Goal: Find specific page/section: Find specific page/section

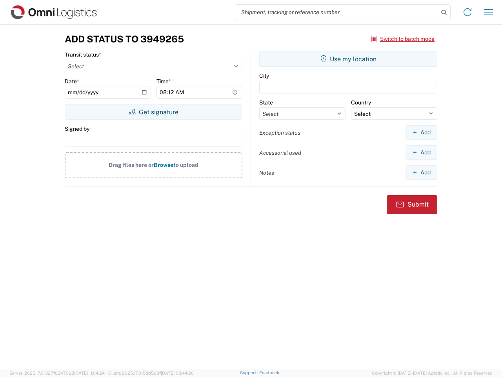
click at [337, 12] on input "search" at bounding box center [336, 12] width 203 height 15
click at [444, 13] on icon at bounding box center [444, 12] width 11 height 11
click at [468, 12] on icon at bounding box center [467, 12] width 13 height 13
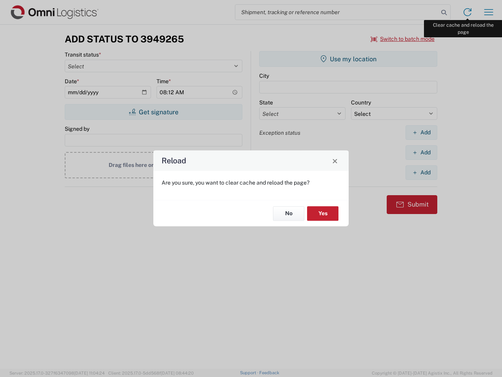
click at [489, 12] on div "Reload Are you sure, you want to clear cache and reload the page? No Yes" at bounding box center [251, 188] width 502 height 377
click at [403, 39] on div "Reload Are you sure, you want to clear cache and reload the page? No Yes" at bounding box center [251, 188] width 502 height 377
click at [153, 112] on div "Reload Are you sure, you want to clear cache and reload the page? No Yes" at bounding box center [251, 188] width 502 height 377
click at [348, 59] on div "Reload Are you sure, you want to clear cache and reload the page? No Yes" at bounding box center [251, 188] width 502 height 377
click at [421, 132] on div "Reload Are you sure, you want to clear cache and reload the page? No Yes" at bounding box center [251, 188] width 502 height 377
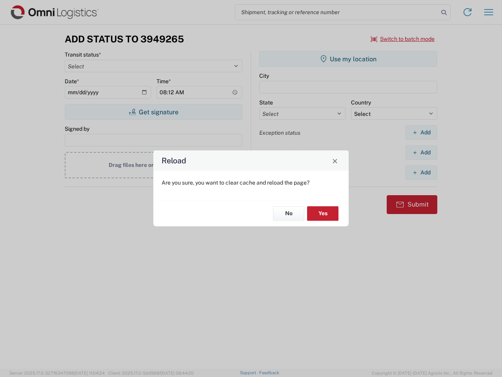
click at [421, 152] on div "Reload Are you sure, you want to clear cache and reload the page? No Yes" at bounding box center [251, 188] width 502 height 377
click at [421, 172] on div "Reload Are you sure, you want to clear cache and reload the page? No Yes" at bounding box center [251, 188] width 502 height 377
